Goal: Information Seeking & Learning: Learn about a topic

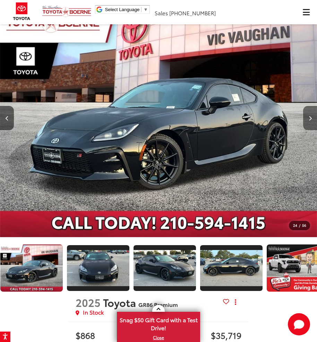
scroll to position [0, 1404]
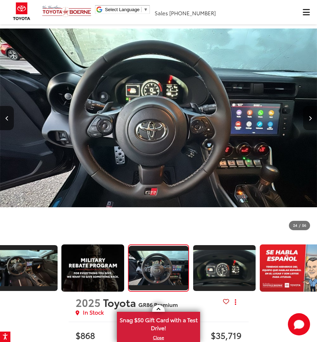
click at [305, 110] on button "Next image" at bounding box center [310, 118] width 14 height 24
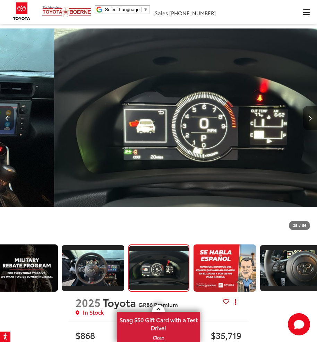
scroll to position [0, 1471]
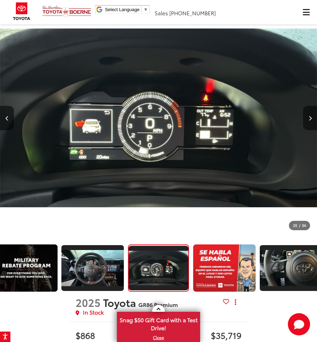
click at [306, 121] on button "Next image" at bounding box center [310, 118] width 14 height 24
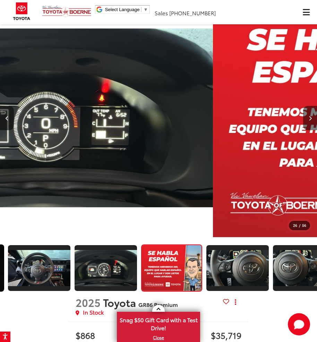
scroll to position [0, 1537]
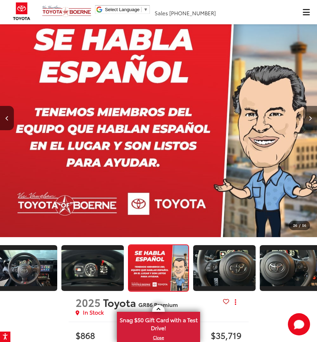
click at [306, 121] on button "Next image" at bounding box center [310, 118] width 14 height 24
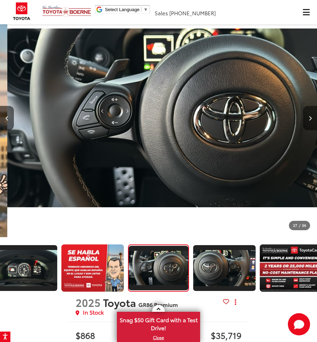
scroll to position [0, 8247]
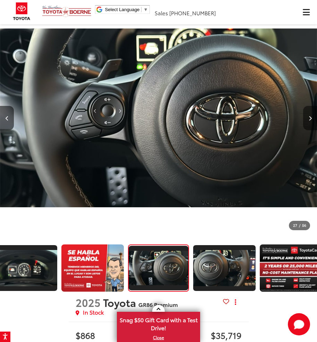
click at [306, 121] on button "Next image" at bounding box center [310, 118] width 14 height 24
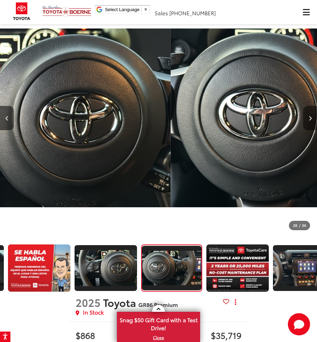
scroll to position [0, 1671]
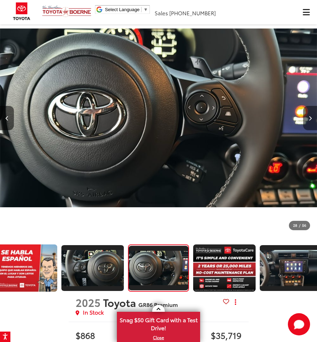
click at [306, 121] on button "Next image" at bounding box center [310, 118] width 14 height 24
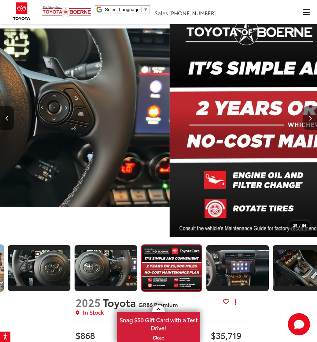
scroll to position [0, 1737]
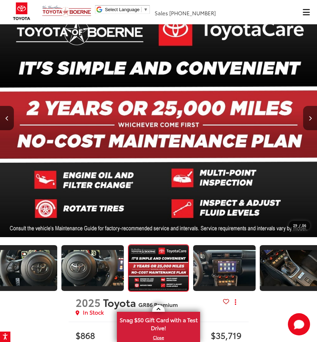
click at [306, 121] on button "Next image" at bounding box center [310, 118] width 14 height 24
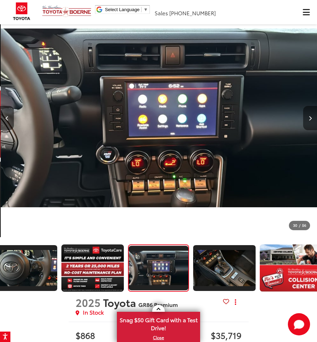
scroll to position [0, 9198]
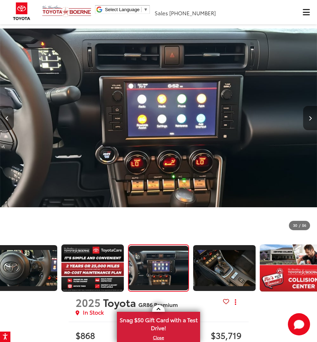
click at [306, 121] on button "Next image" at bounding box center [310, 118] width 14 height 24
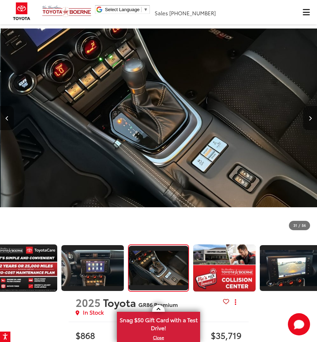
scroll to position [0, 9515]
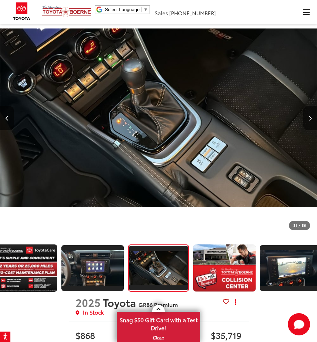
click at [306, 121] on button "Next image" at bounding box center [310, 118] width 14 height 24
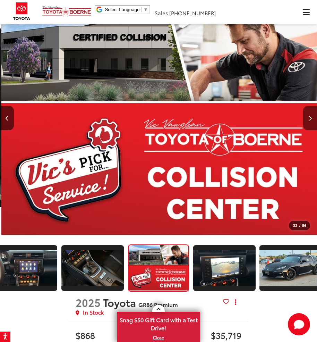
scroll to position [0, 9832]
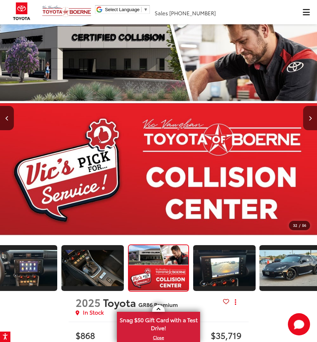
click at [306, 121] on button "Next image" at bounding box center [310, 118] width 14 height 24
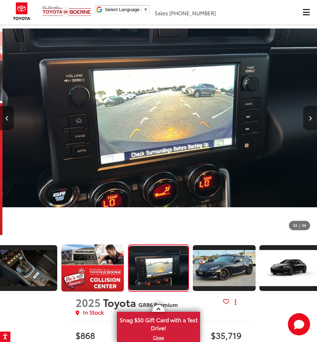
scroll to position [0, 10150]
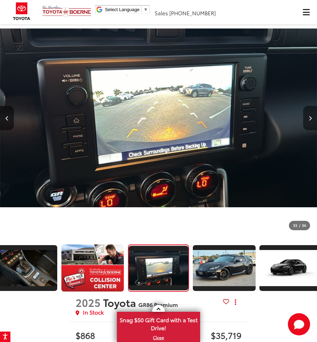
click at [306, 121] on button "Next image" at bounding box center [310, 118] width 14 height 24
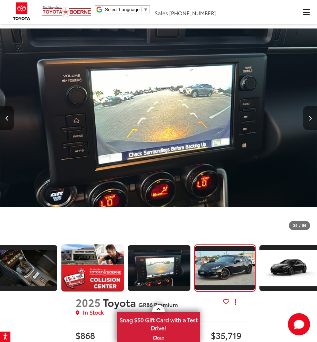
scroll to position [0, 0]
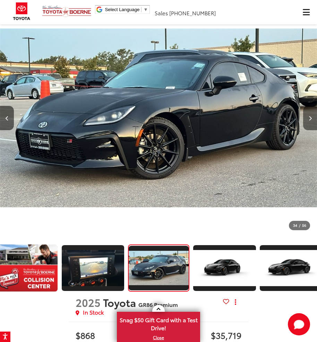
click at [306, 121] on button "Next image" at bounding box center [310, 118] width 14 height 24
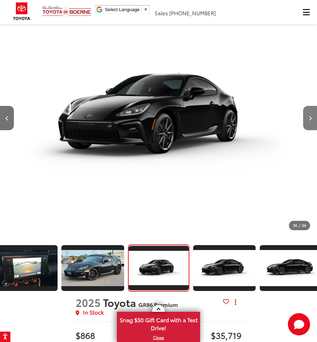
click at [306, 121] on button "Next image" at bounding box center [310, 118] width 14 height 24
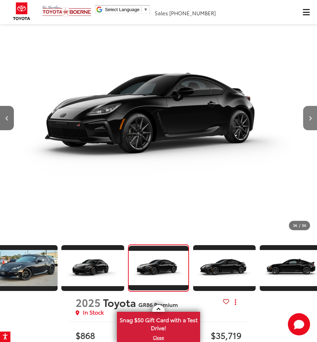
click at [306, 121] on button "Next image" at bounding box center [310, 118] width 14 height 24
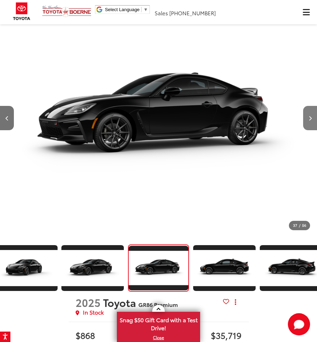
click at [306, 121] on button "Next image" at bounding box center [310, 118] width 14 height 24
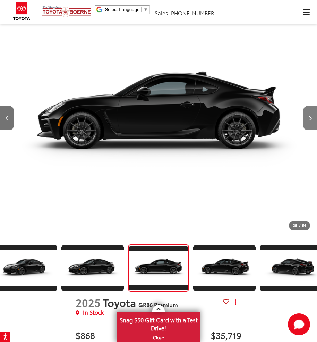
click at [311, 116] on icon "Next image" at bounding box center [310, 118] width 3 height 5
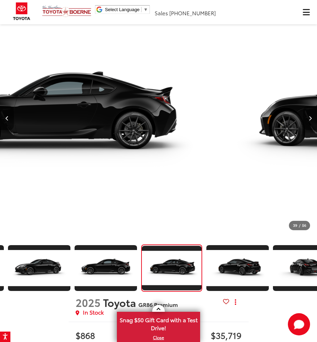
scroll to position [0, 2403]
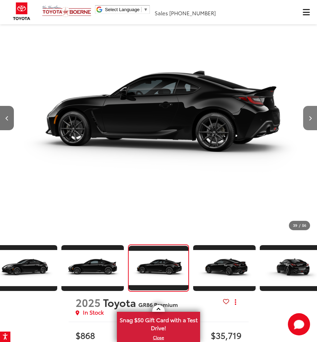
click at [311, 116] on icon "Next image" at bounding box center [310, 118] width 3 height 5
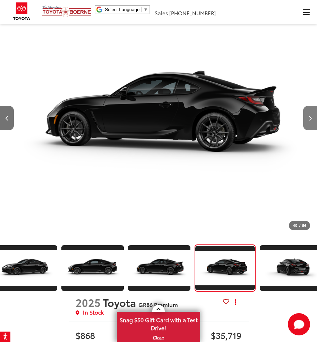
scroll to position [0, 2470]
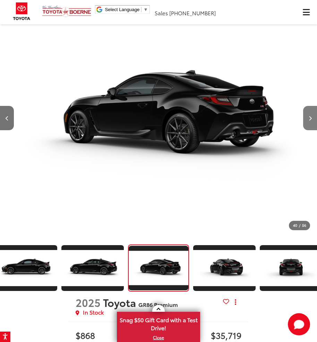
click at [311, 116] on icon "Next image" at bounding box center [310, 118] width 3 height 5
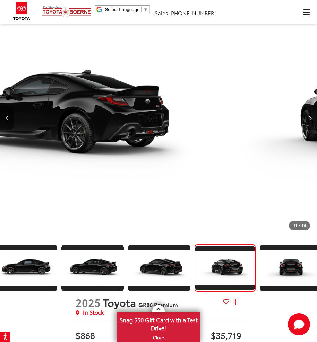
scroll to position [0, 2536]
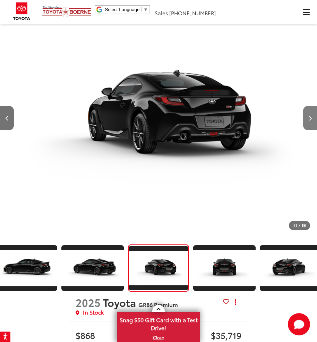
click at [311, 116] on icon "Next image" at bounding box center [310, 118] width 3 height 5
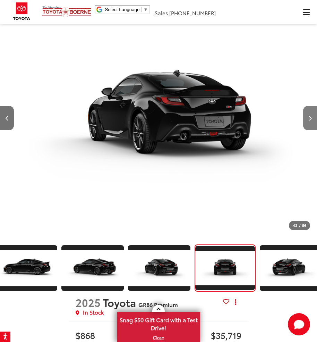
scroll to position [0, 2603]
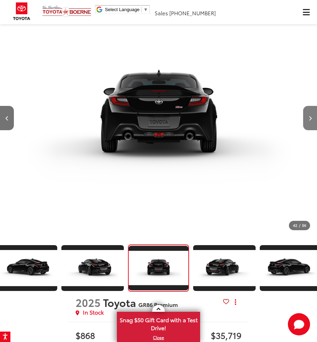
click at [311, 116] on icon "Next image" at bounding box center [310, 118] width 3 height 5
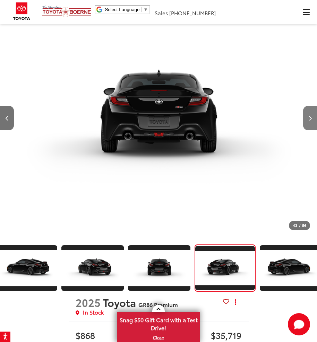
scroll to position [0, 2670]
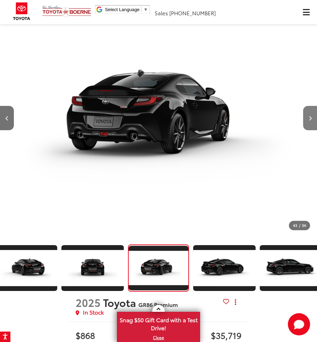
click at [311, 116] on icon "Next image" at bounding box center [310, 118] width 3 height 5
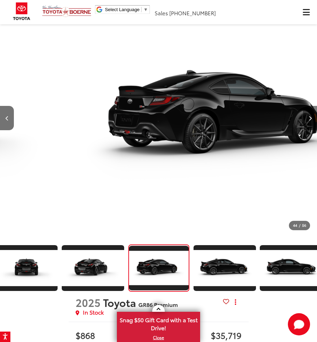
scroll to position [0, 2736]
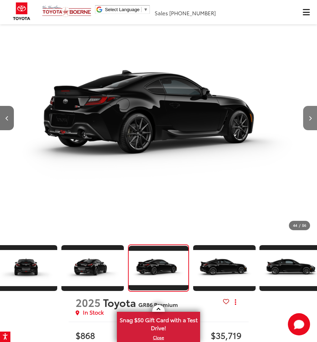
click at [311, 115] on button "Next image" at bounding box center [310, 118] width 14 height 24
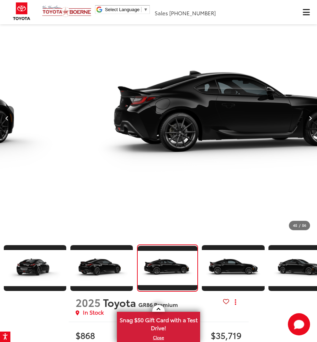
scroll to position [0, 2803]
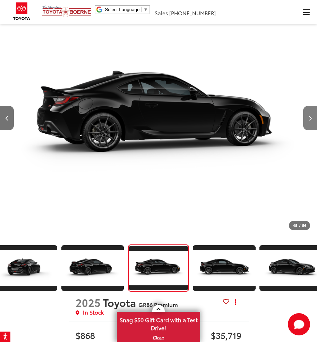
click at [311, 115] on button "Next image" at bounding box center [310, 118] width 14 height 24
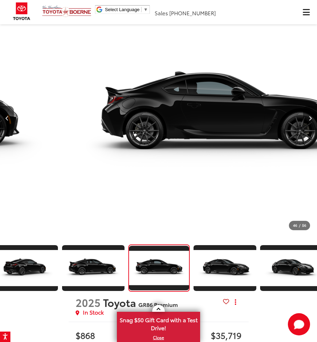
scroll to position [0, 2869]
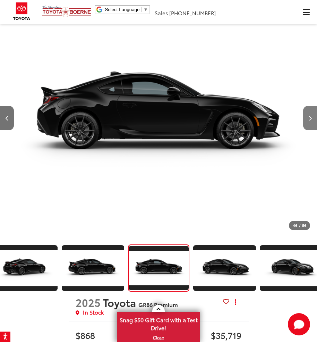
click at [311, 115] on button "Next image" at bounding box center [310, 118] width 14 height 24
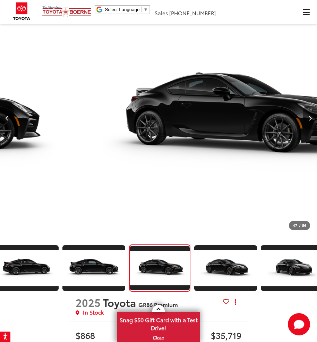
scroll to position [0, 2936]
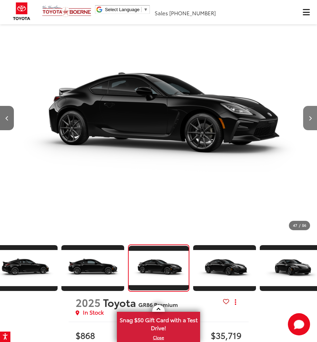
click at [311, 115] on button "Next image" at bounding box center [310, 118] width 14 height 24
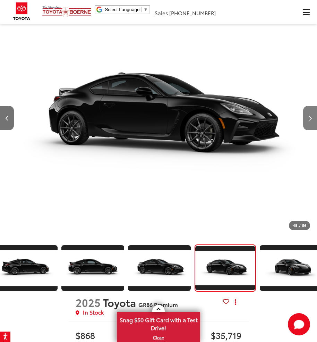
scroll to position [0, 3002]
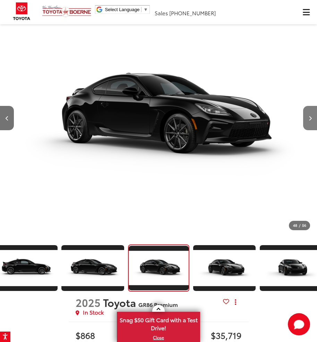
click at [311, 115] on button "Next image" at bounding box center [310, 118] width 14 height 24
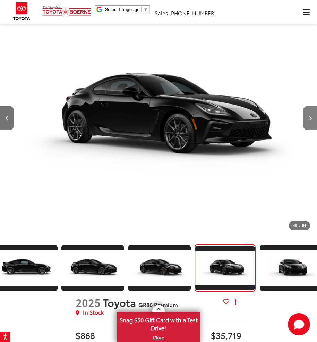
scroll to position [0, 3069]
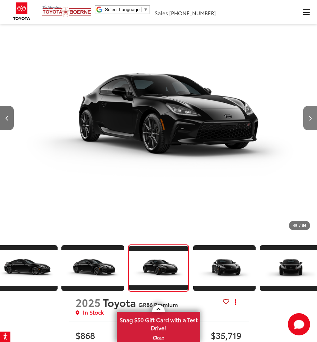
click at [311, 115] on button "Next image" at bounding box center [310, 118] width 14 height 24
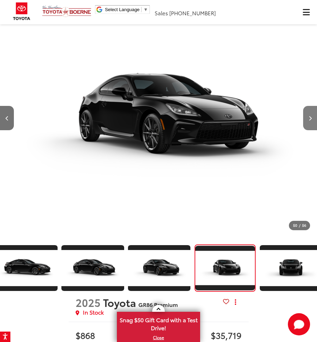
scroll to position [0, 3136]
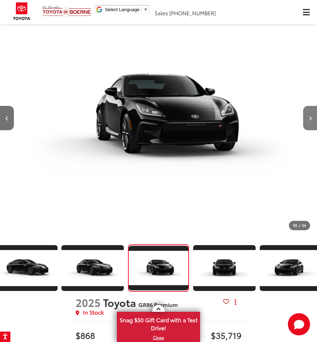
click at [311, 115] on button "Next image" at bounding box center [310, 118] width 14 height 24
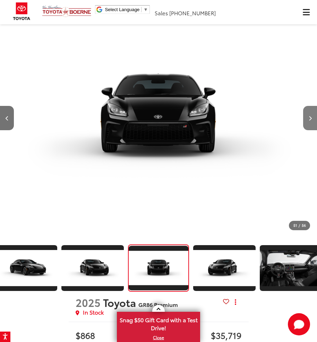
click at [311, 115] on button "Next image" at bounding box center [310, 118] width 14 height 24
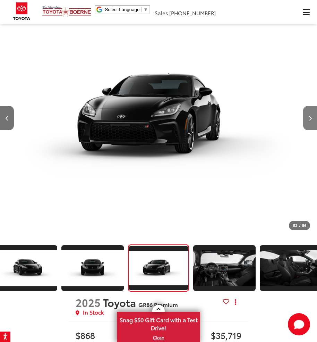
click at [311, 115] on button "Next image" at bounding box center [310, 118] width 14 height 24
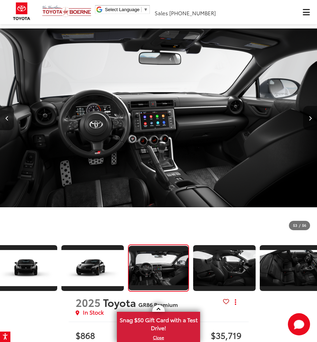
click at [311, 115] on button "Next image" at bounding box center [310, 118] width 14 height 24
